Goal: Complete application form

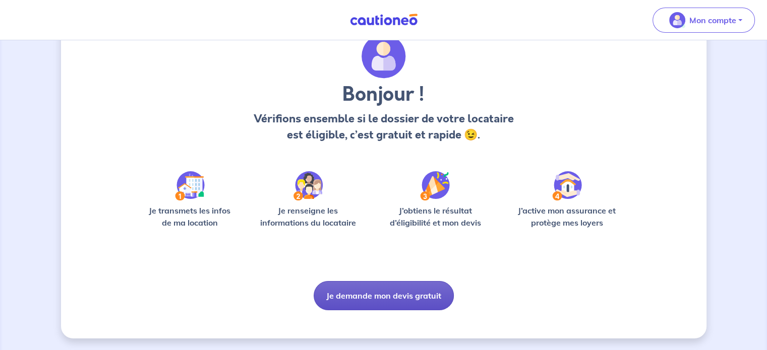
click at [371, 302] on button "Je demande mon devis gratuit" at bounding box center [383, 295] width 140 height 29
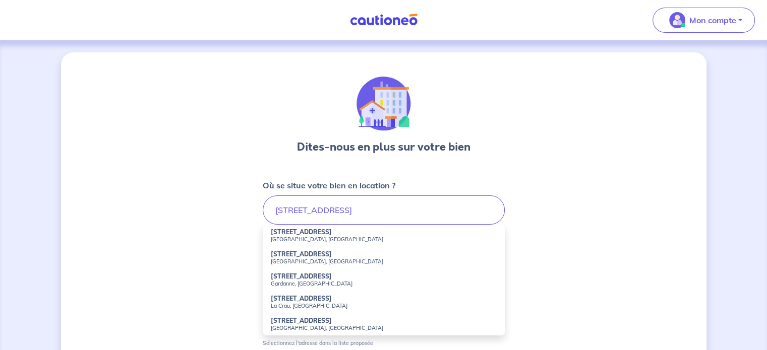
click at [299, 236] on small "[GEOGRAPHIC_DATA], [GEOGRAPHIC_DATA]" at bounding box center [384, 239] width 226 height 7
type input "[STREET_ADDRESS]"
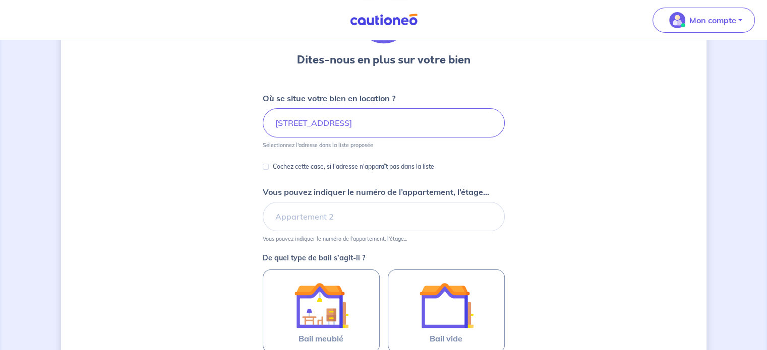
scroll to position [101, 0]
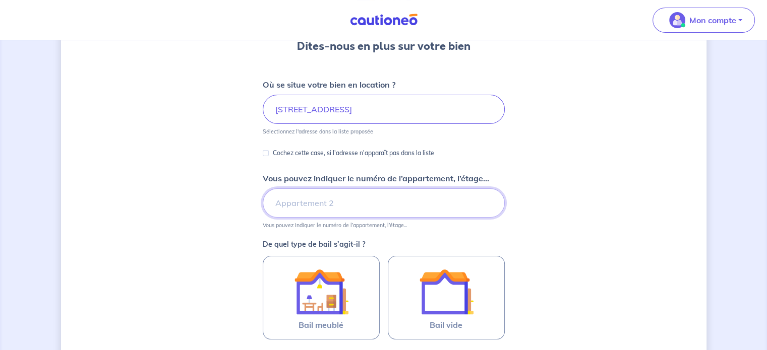
click at [304, 199] on input "Vous pouvez indiquer le numéro de l’appartement, l’étage..." at bounding box center [384, 202] width 242 height 29
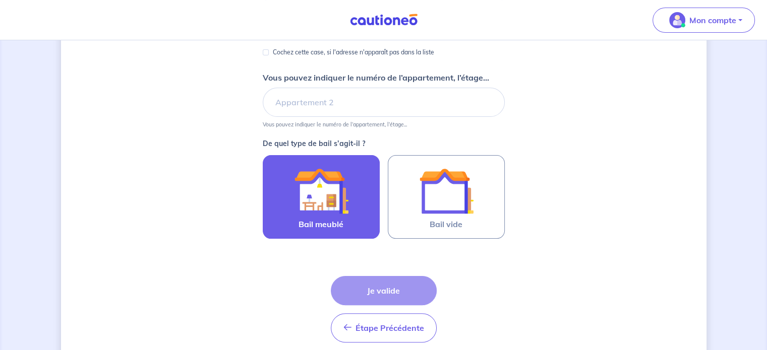
click at [313, 170] on img at bounding box center [321, 191] width 54 height 54
click at [0, 0] on input "Bail meublé" at bounding box center [0, 0] width 0 height 0
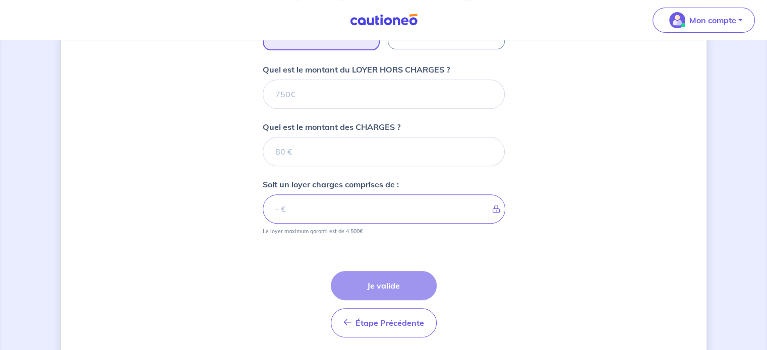
scroll to position [374, 0]
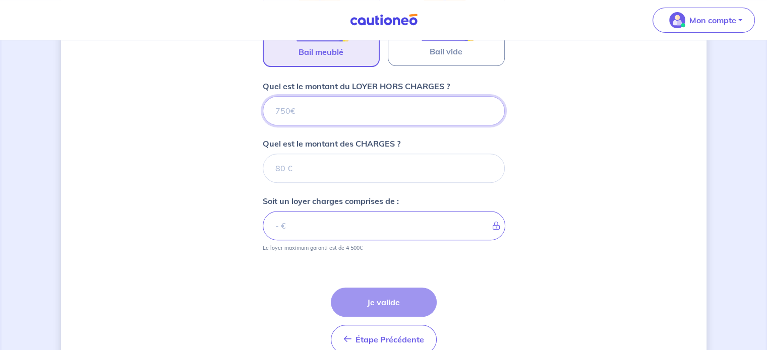
click at [308, 112] on input "Quel est le montant du LOYER HORS CHARGES ?" at bounding box center [384, 110] width 242 height 29
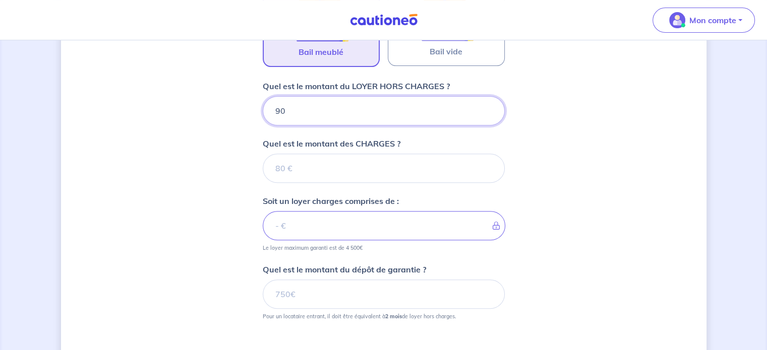
type input "900"
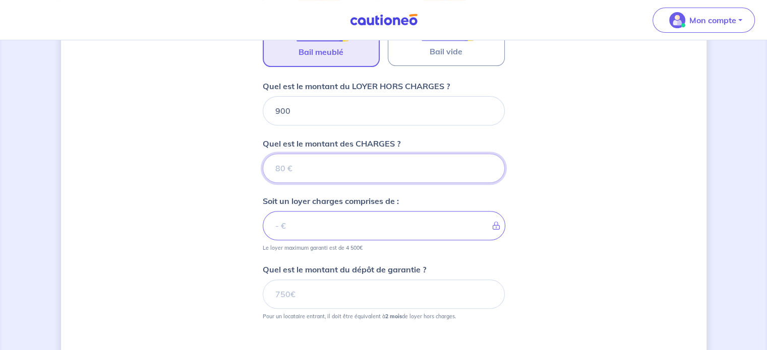
click at [310, 165] on input "Quel est le montant des CHARGES ?" at bounding box center [384, 168] width 242 height 29
type input "90"
type input "990"
type input "90"
click at [354, 289] on input "Quel est le montant du dépôt de garantie ?" at bounding box center [384, 294] width 242 height 29
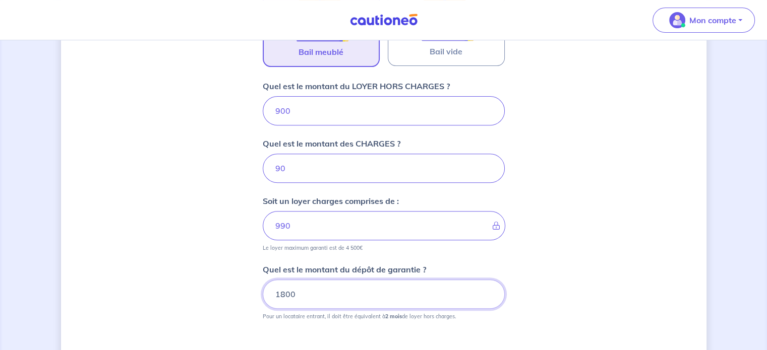
type input "1800"
click at [586, 249] on div "Dites-nous en plus sur votre bien Où se situe votre bien en location ? [STREET_…" at bounding box center [383, 68] width 645 height 781
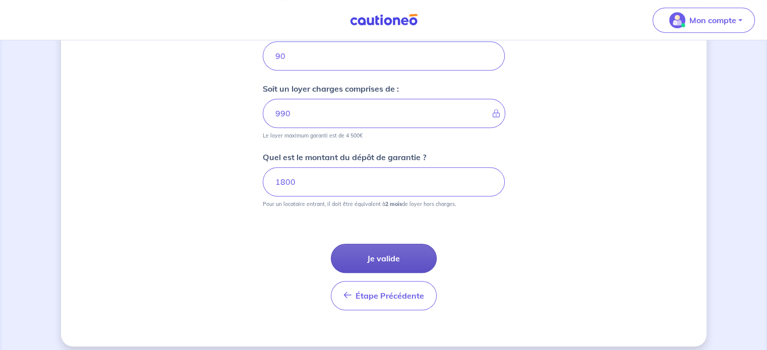
scroll to position [493, 0]
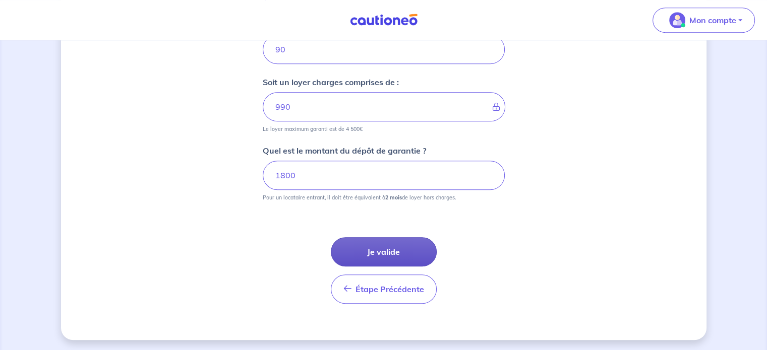
click at [388, 246] on button "Je valide" at bounding box center [384, 251] width 106 height 29
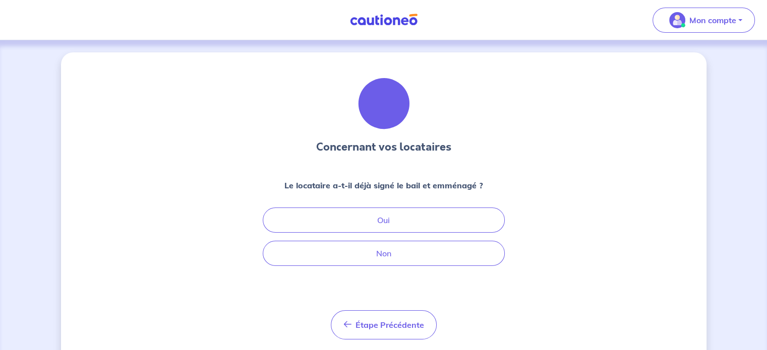
click at [393, 268] on div "Concernant vos locataires Le locataire a-t-il déjà signé le bail et emménagé ? …" at bounding box center [384, 208] width 242 height 263
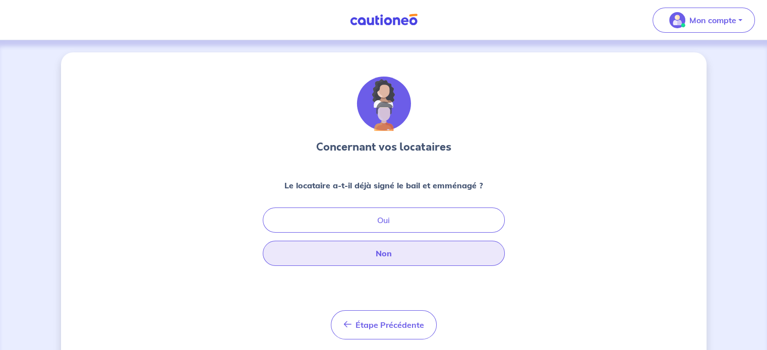
click at [389, 260] on button "Non" at bounding box center [384, 253] width 242 height 25
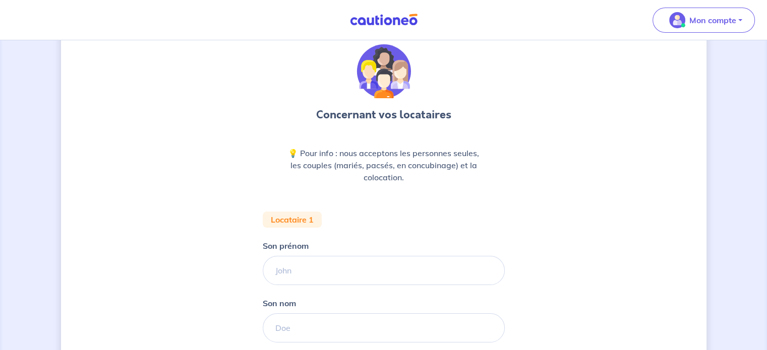
scroll to position [50, 0]
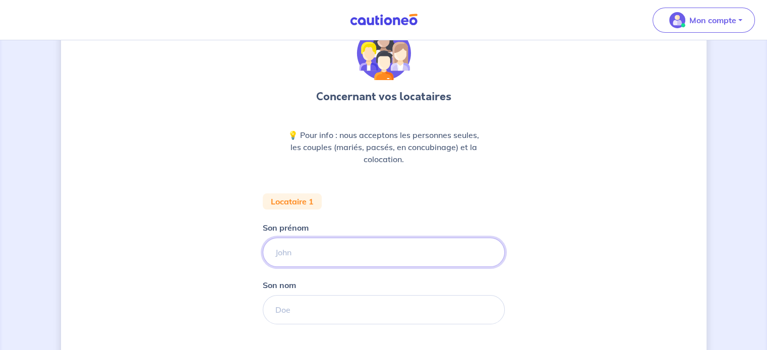
click at [354, 241] on input "Son prénom" at bounding box center [384, 252] width 242 height 29
type input "Victoria"
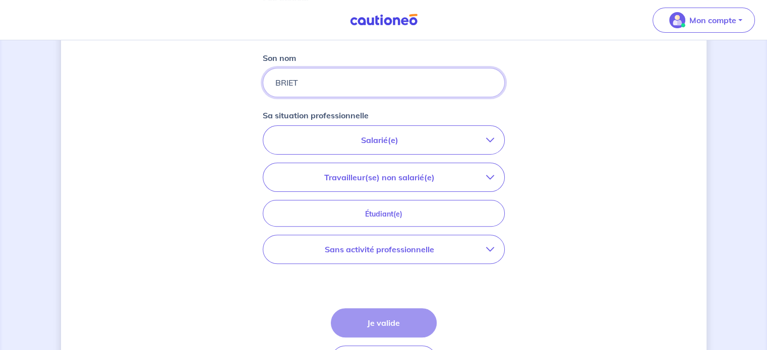
scroll to position [302, 0]
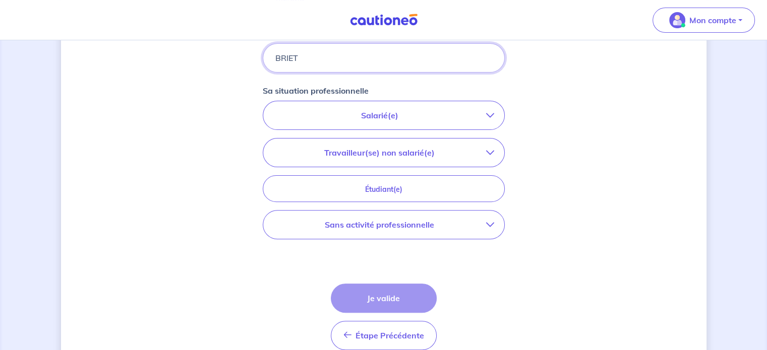
type input "BRIET"
click at [377, 223] on p "Sans activité professionnelle" at bounding box center [379, 225] width 213 height 12
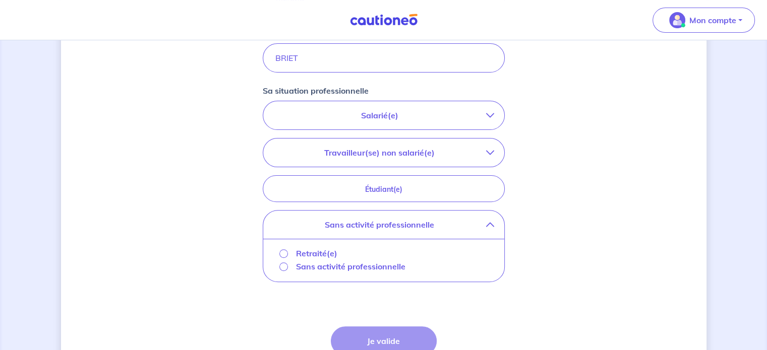
click at [313, 265] on p "Sans activité professionnelle" at bounding box center [350, 267] width 109 height 12
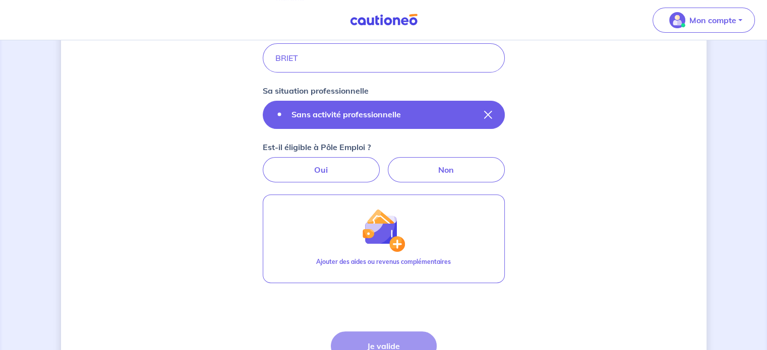
click at [366, 122] on button "Sans activité professionnelle" at bounding box center [384, 115] width 242 height 28
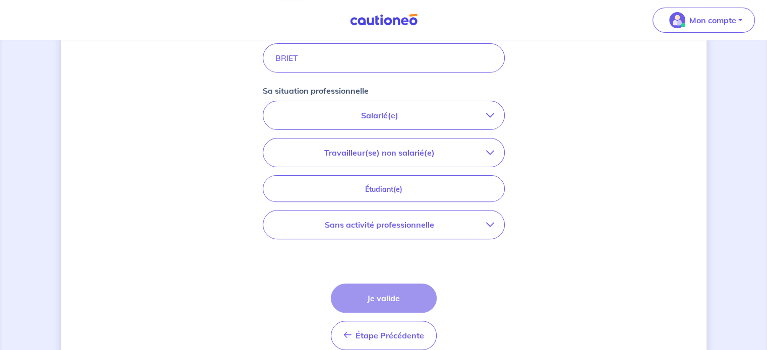
click at [451, 147] on p "Travailleur(se) non salarié(e)" at bounding box center [379, 153] width 213 height 12
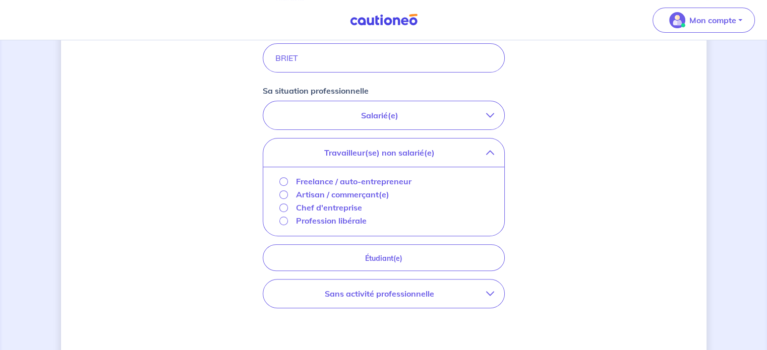
click at [335, 207] on p "Chef d'entreprise" at bounding box center [329, 208] width 66 height 12
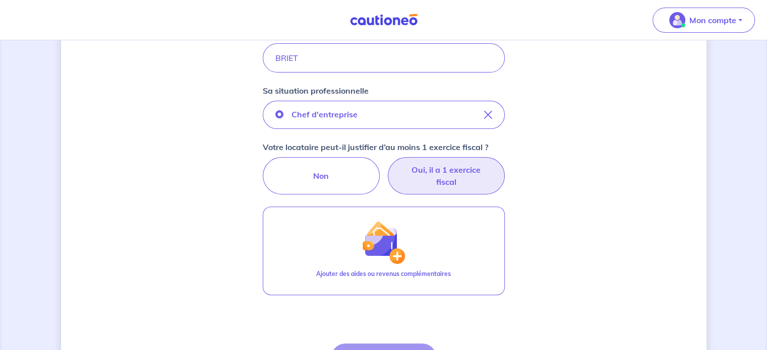
click at [421, 174] on label "Oui, il a 1 exercice fiscal" at bounding box center [446, 175] width 117 height 37
click at [387, 164] on input "Oui, il a 1 exercice fiscal" at bounding box center [383, 160] width 7 height 7
radio input "true"
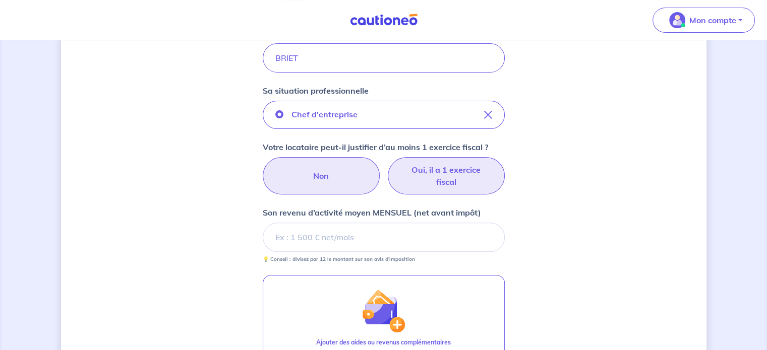
click at [314, 182] on label "Non" at bounding box center [321, 175] width 117 height 37
click at [380, 164] on input "Non" at bounding box center [383, 160] width 7 height 7
radio input "true"
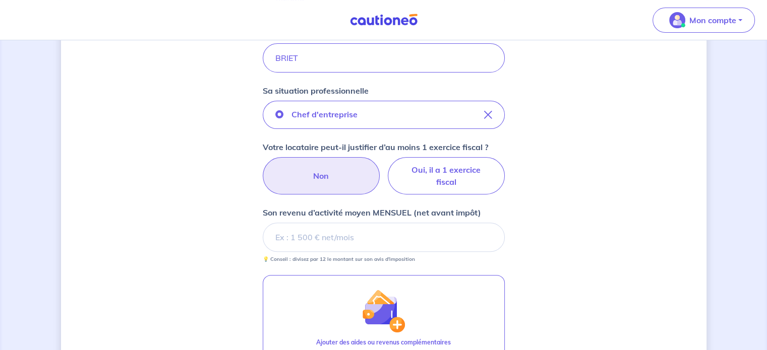
click at [340, 179] on label "Non" at bounding box center [321, 175] width 117 height 37
click at [380, 164] on input "Non" at bounding box center [383, 160] width 7 height 7
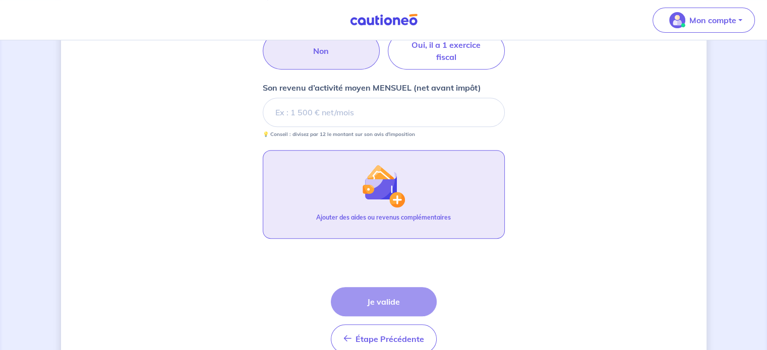
scroll to position [427, 0]
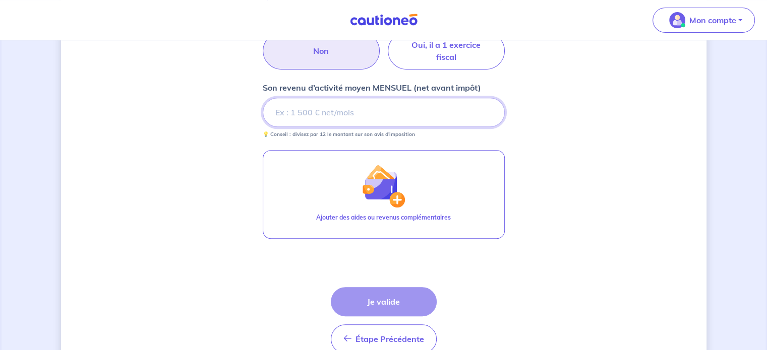
click at [354, 116] on input "Son revenu d’activité moyen MENSUEL (net avant impôt)" at bounding box center [384, 112] width 242 height 29
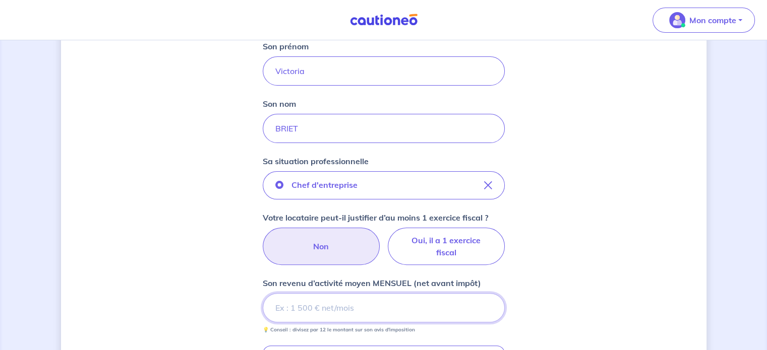
scroll to position [0, 0]
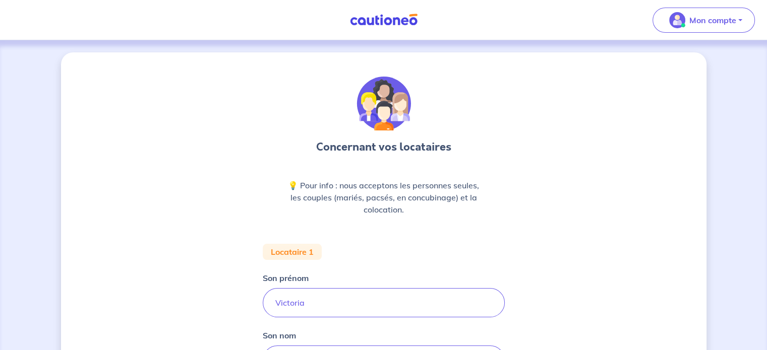
click at [381, 23] on img at bounding box center [384, 20] width 76 height 13
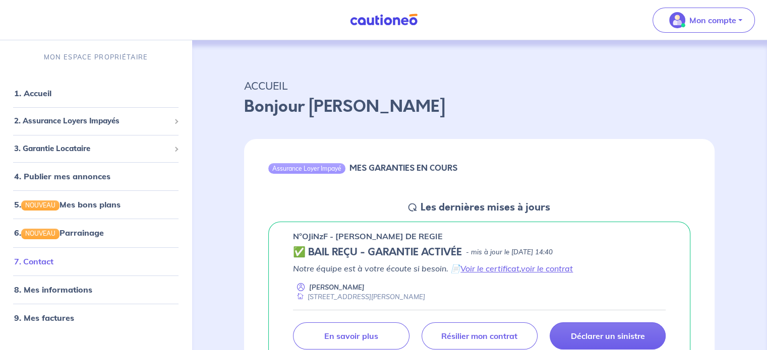
drag, startPoint x: 50, startPoint y: 265, endPoint x: 38, endPoint y: 264, distance: 12.1
click at [38, 264] on link "7. Contact" at bounding box center [33, 262] width 39 height 10
click at [516, 141] on div "Assurance Loyer Impayé MES GARANTIES EN COURS" at bounding box center [479, 170] width 470 height 62
